Goal: Transaction & Acquisition: Purchase product/service

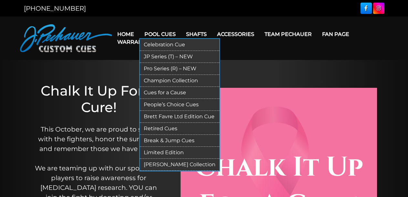
click at [157, 150] on link "Limited Edition" at bounding box center [180, 152] width 80 height 12
click at [151, 78] on link "Champion Collection" at bounding box center [180, 81] width 80 height 12
click at [164, 102] on link "People’s Choice Cues" at bounding box center [180, 105] width 80 height 12
click at [158, 57] on link "JP Series (T) – NEW" at bounding box center [180, 57] width 80 height 12
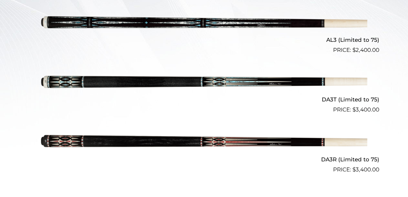
scroll to position [228, 0]
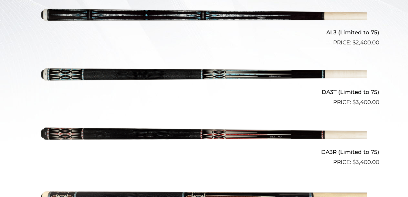
click at [234, 131] on img at bounding box center [204, 136] width 326 height 54
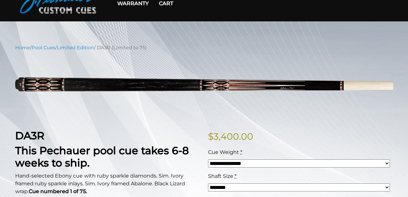
scroll to position [23, 0]
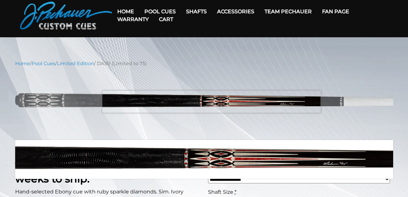
click at [211, 101] on img at bounding box center [204, 103] width 378 height 63
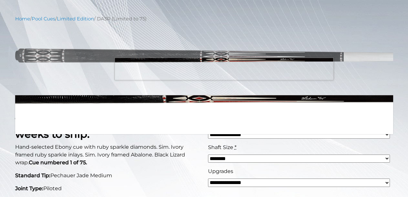
scroll to position [69, 0]
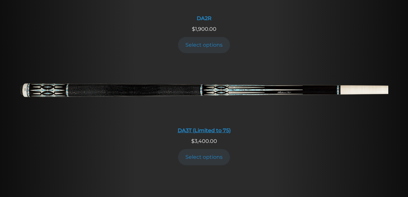
scroll to position [1051, 0]
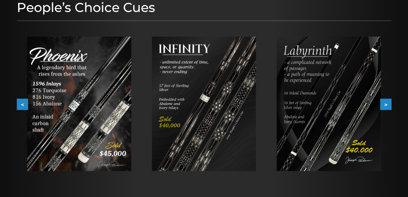
scroll to position [91, 0]
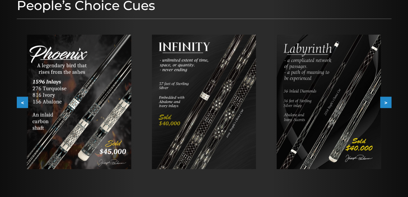
click at [387, 100] on button ">" at bounding box center [385, 102] width 11 height 11
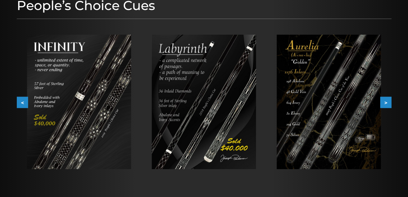
click at [387, 100] on button ">" at bounding box center [385, 102] width 11 height 11
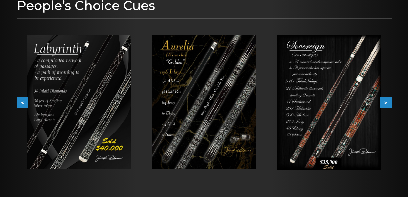
click at [387, 100] on button ">" at bounding box center [385, 102] width 11 height 11
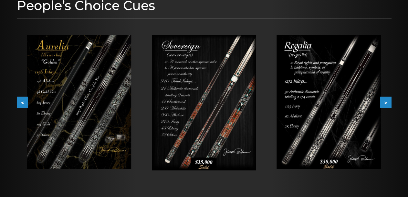
click at [387, 101] on button ">" at bounding box center [385, 102] width 11 height 11
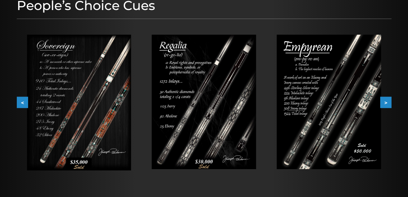
click at [387, 103] on button ">" at bounding box center [385, 102] width 11 height 11
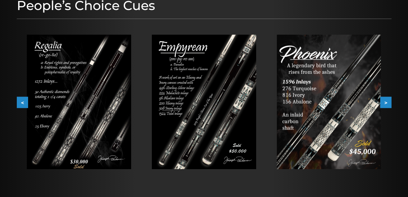
click at [387, 103] on button ">" at bounding box center [385, 102] width 11 height 11
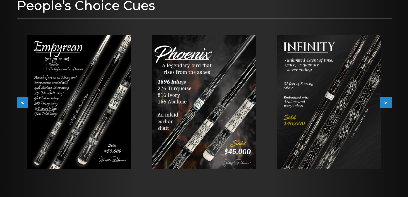
click at [387, 103] on button ">" at bounding box center [385, 102] width 11 height 11
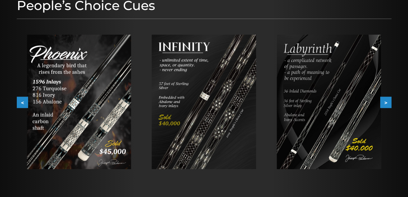
click at [387, 103] on button ">" at bounding box center [385, 102] width 11 height 11
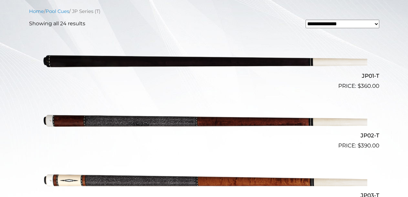
scroll to position [183, 0]
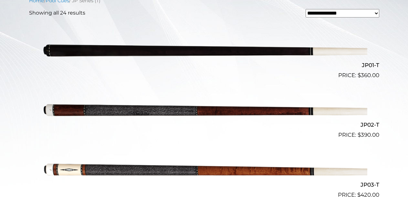
click at [205, 50] on img at bounding box center [204, 50] width 326 height 54
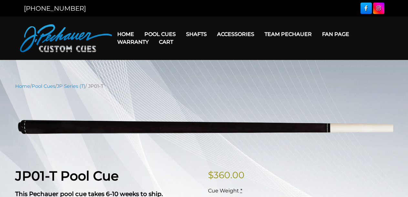
click at [160, 55] on header "MENU Home Pool Cues Celebration Cue JP Series (T) – NEW Pro Series (R) – NEW Ch…" at bounding box center [204, 37] width 408 height 43
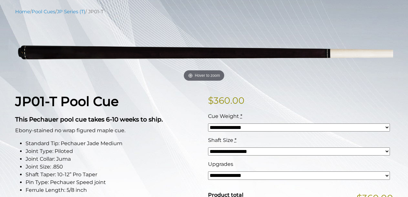
scroll to position [91, 0]
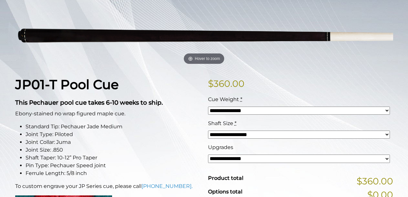
click at [208, 106] on select "**********" at bounding box center [299, 110] width 182 height 8
click at [342, 106] on div "**********" at bounding box center [299, 107] width 185 height 24
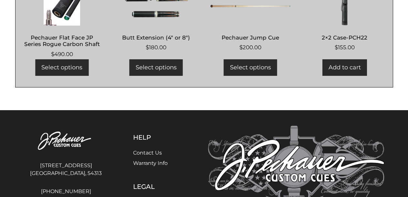
scroll to position [571, 0]
